Goal: Find specific page/section: Find specific page/section

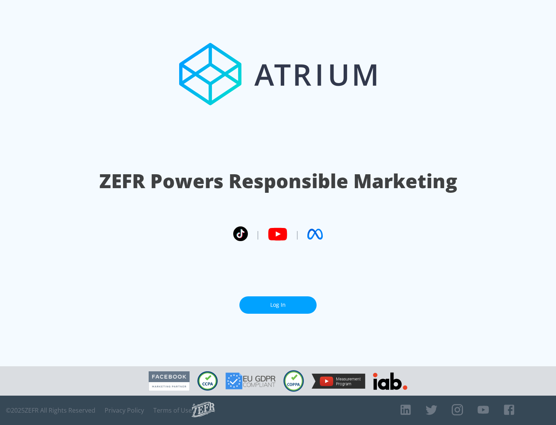
click at [278, 305] on link "Log In" at bounding box center [277, 304] width 77 height 17
